Goal: Task Accomplishment & Management: Manage account settings

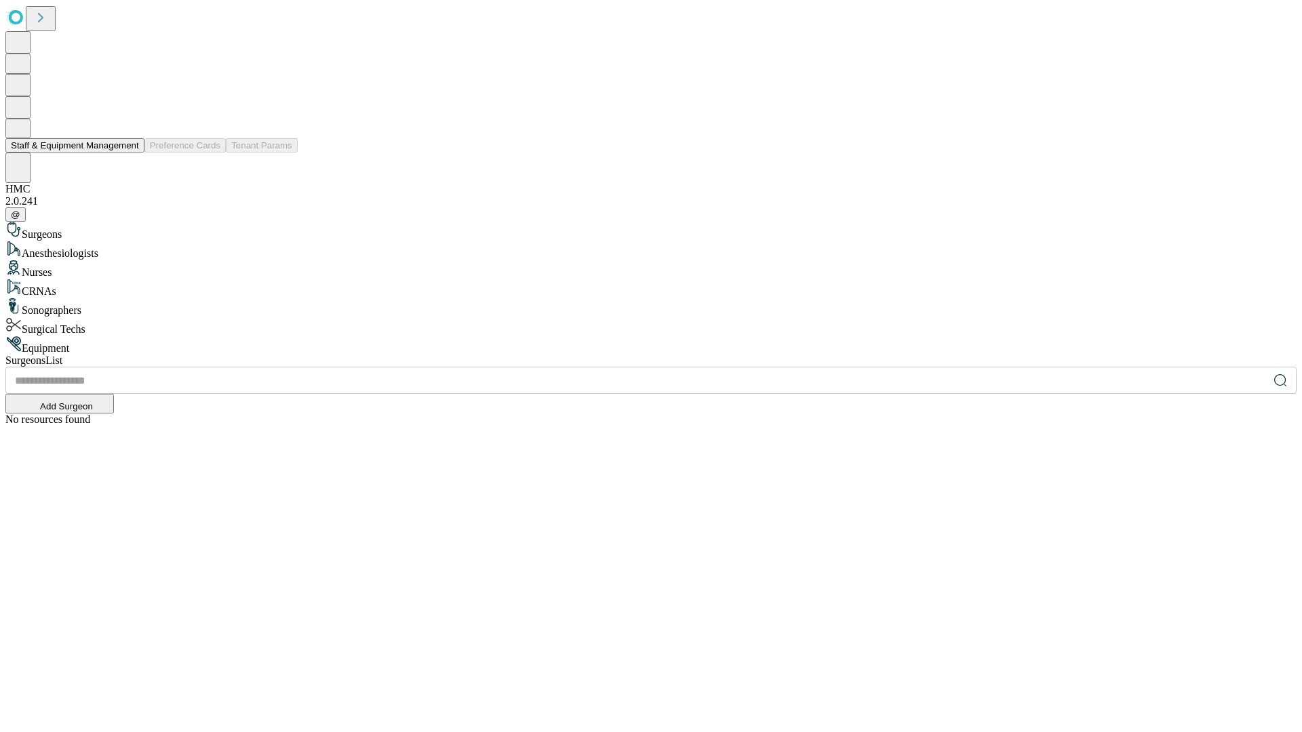
click at [129, 153] on button "Staff & Equipment Management" at bounding box center [74, 145] width 139 height 14
